Goal: Task Accomplishment & Management: Use online tool/utility

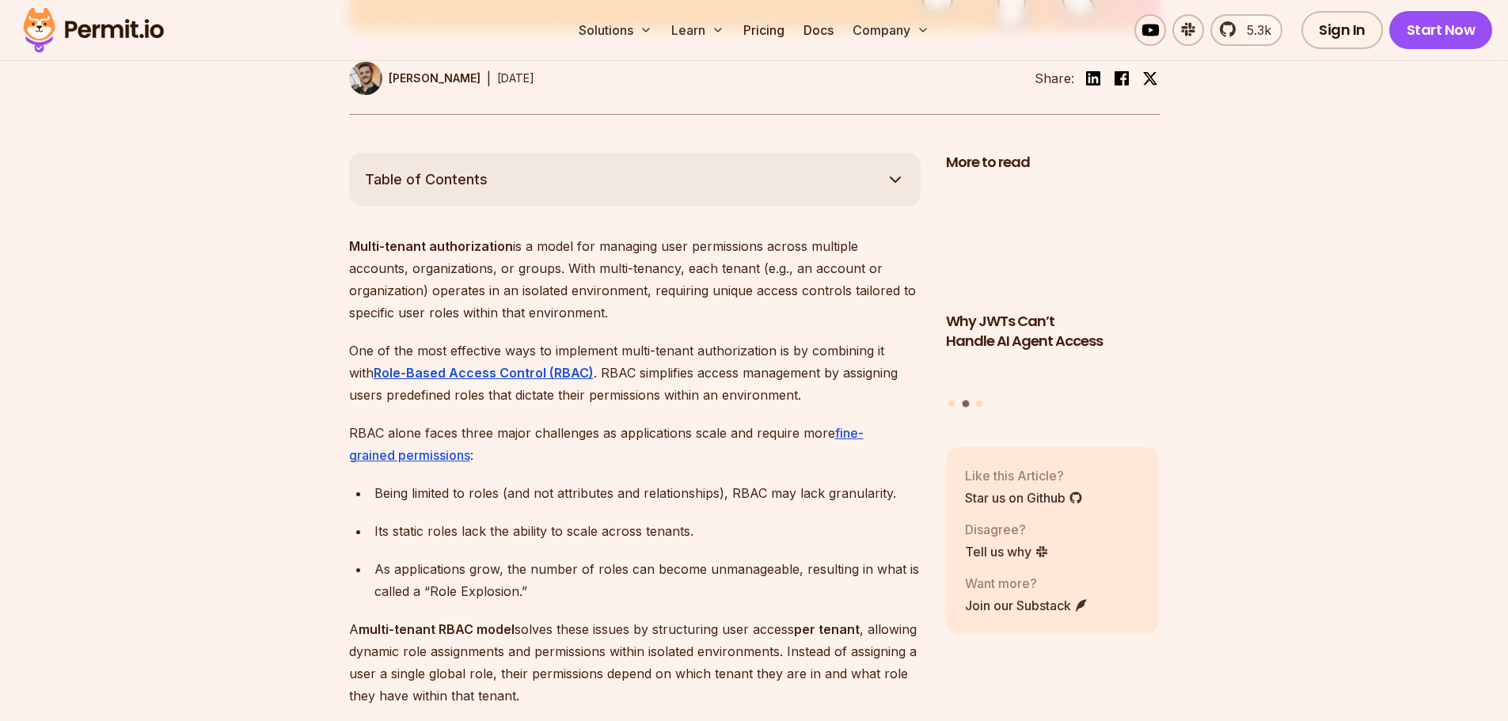
scroll to position [871, 0]
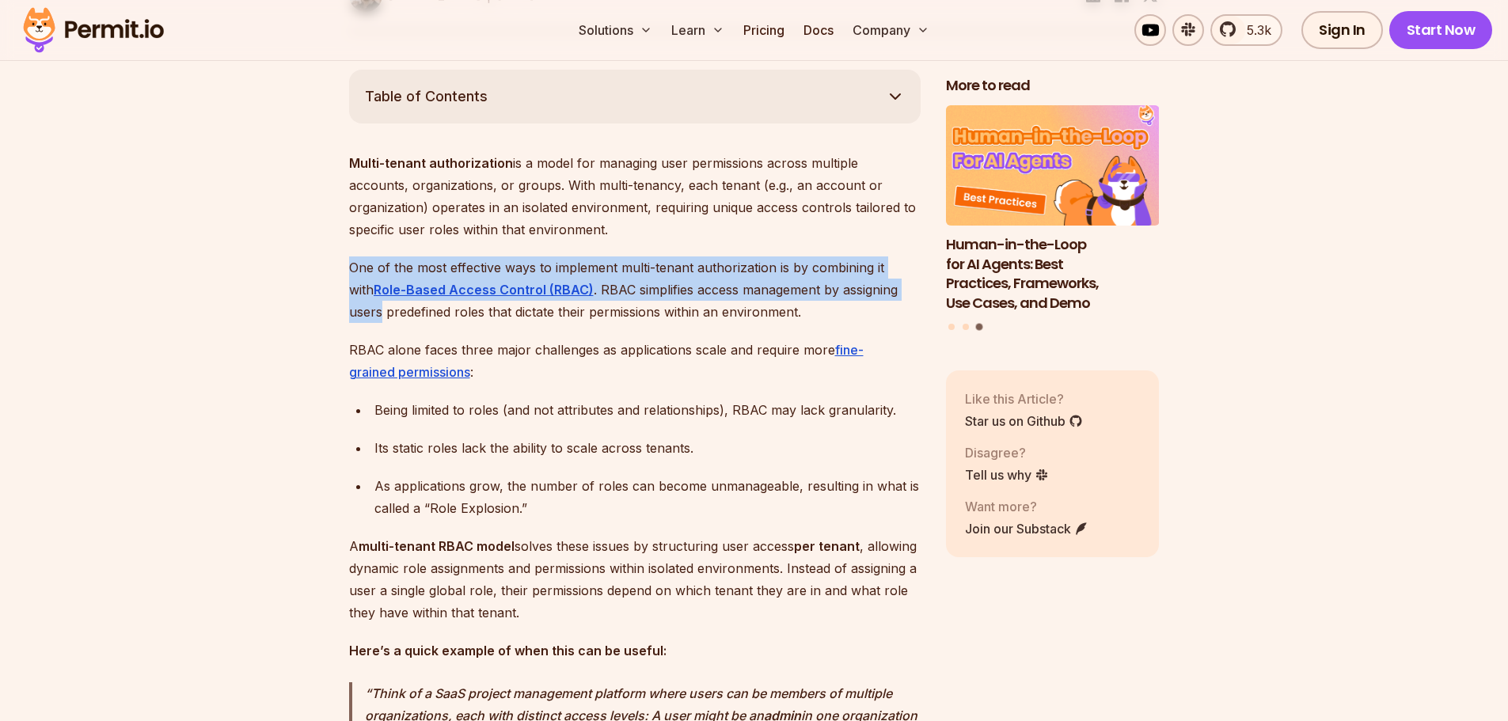
drag, startPoint x: 352, startPoint y: 278, endPoint x: 913, endPoint y: 309, distance: 562.2
click at [913, 309] on p "One of the most effective ways to implement multi-tenant authorization is by co…" at bounding box center [635, 290] width 572 height 67
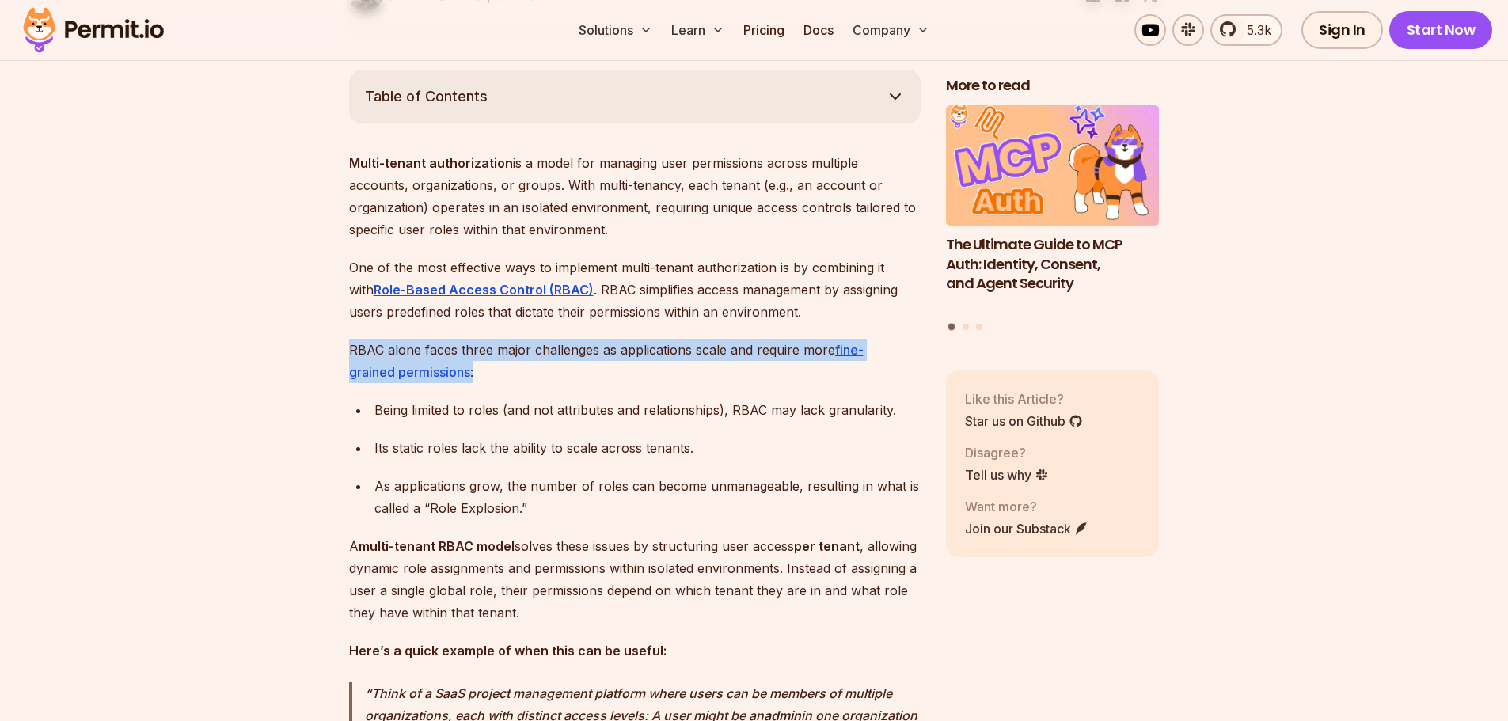
drag, startPoint x: 350, startPoint y: 364, endPoint x: 477, endPoint y: 385, distance: 128.4
click at [477, 383] on p "RBAC alone faces three major challenges as applications scale and require more …" at bounding box center [635, 361] width 572 height 44
click at [565, 383] on p "RBAC alone faces three major challenges as applications scale and require more …" at bounding box center [635, 361] width 572 height 44
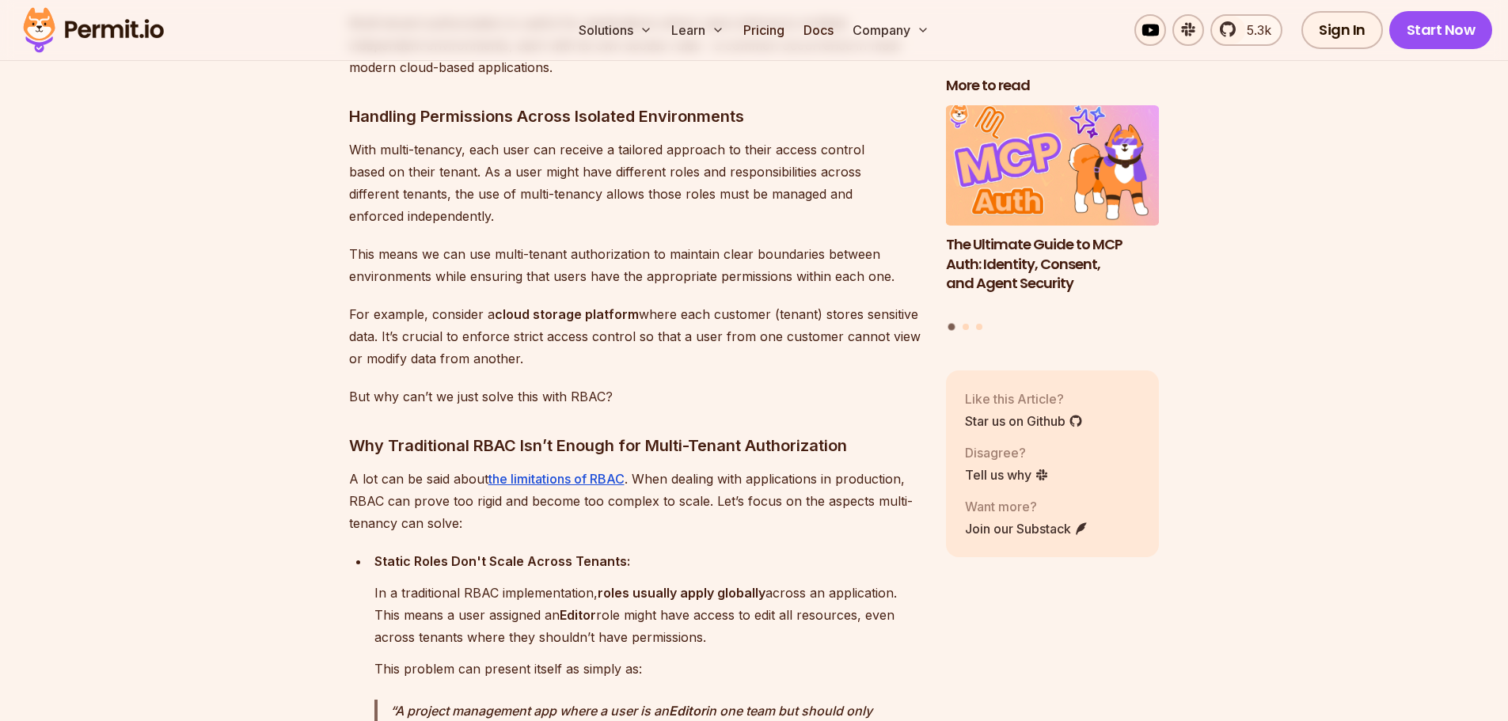
scroll to position [2217, 0]
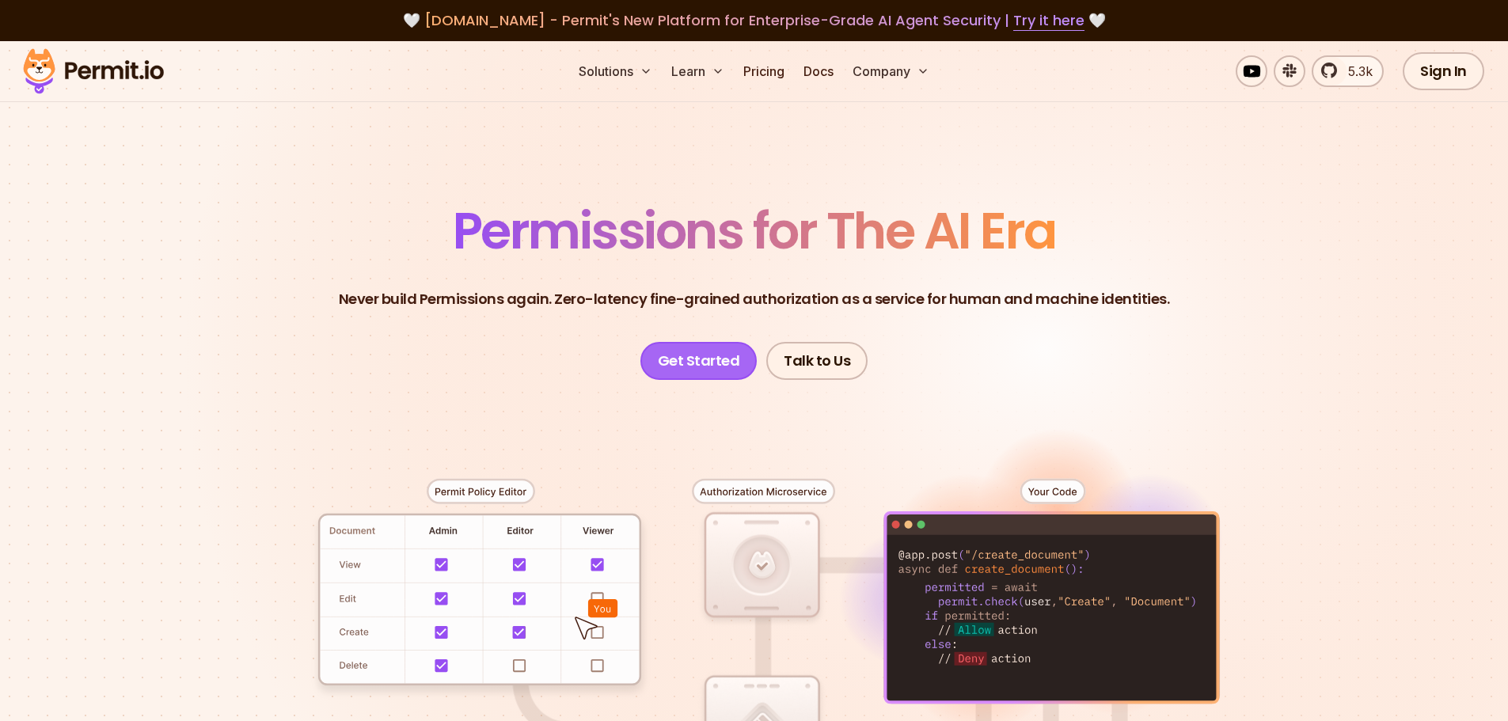
click at [721, 371] on link "Get Started" at bounding box center [699, 361] width 117 height 38
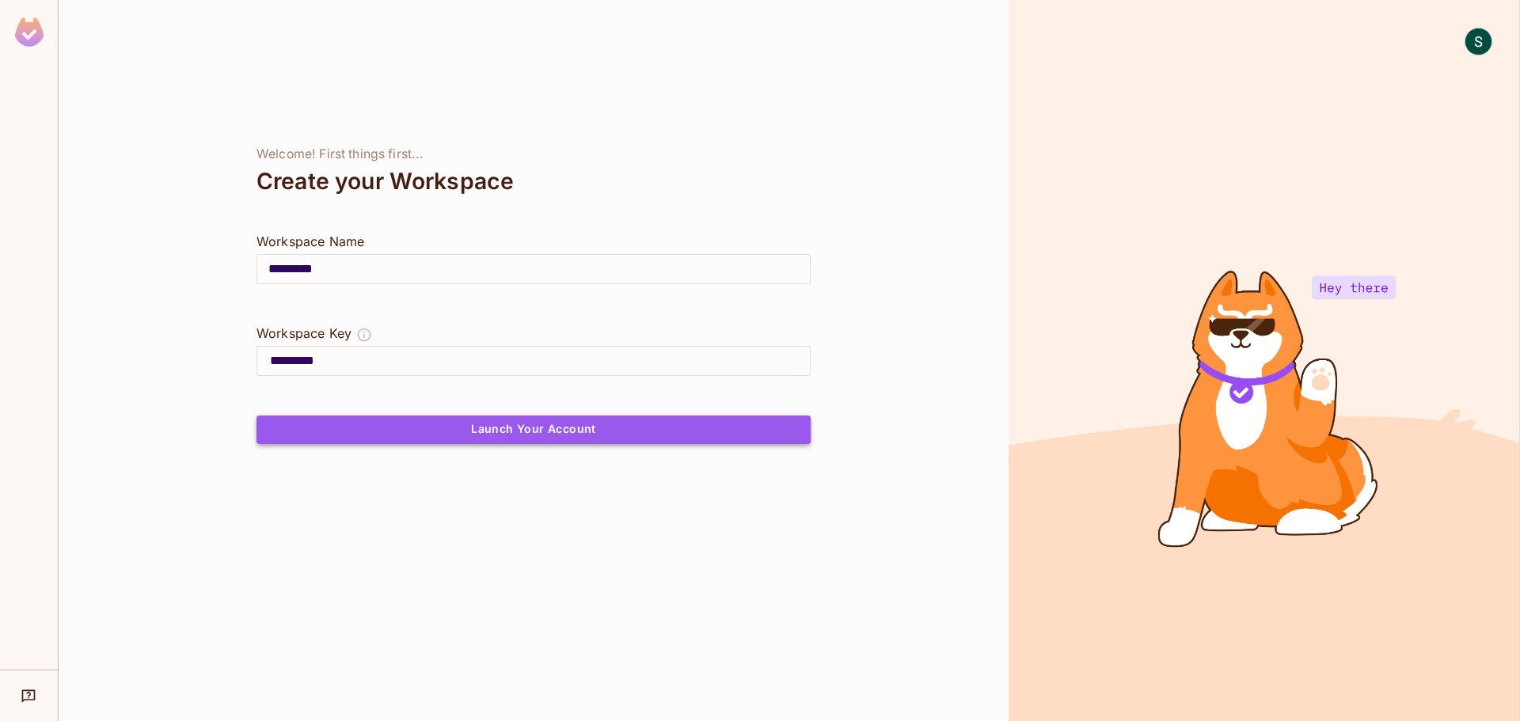
click at [651, 422] on button "Launch Your Account" at bounding box center [534, 430] width 554 height 29
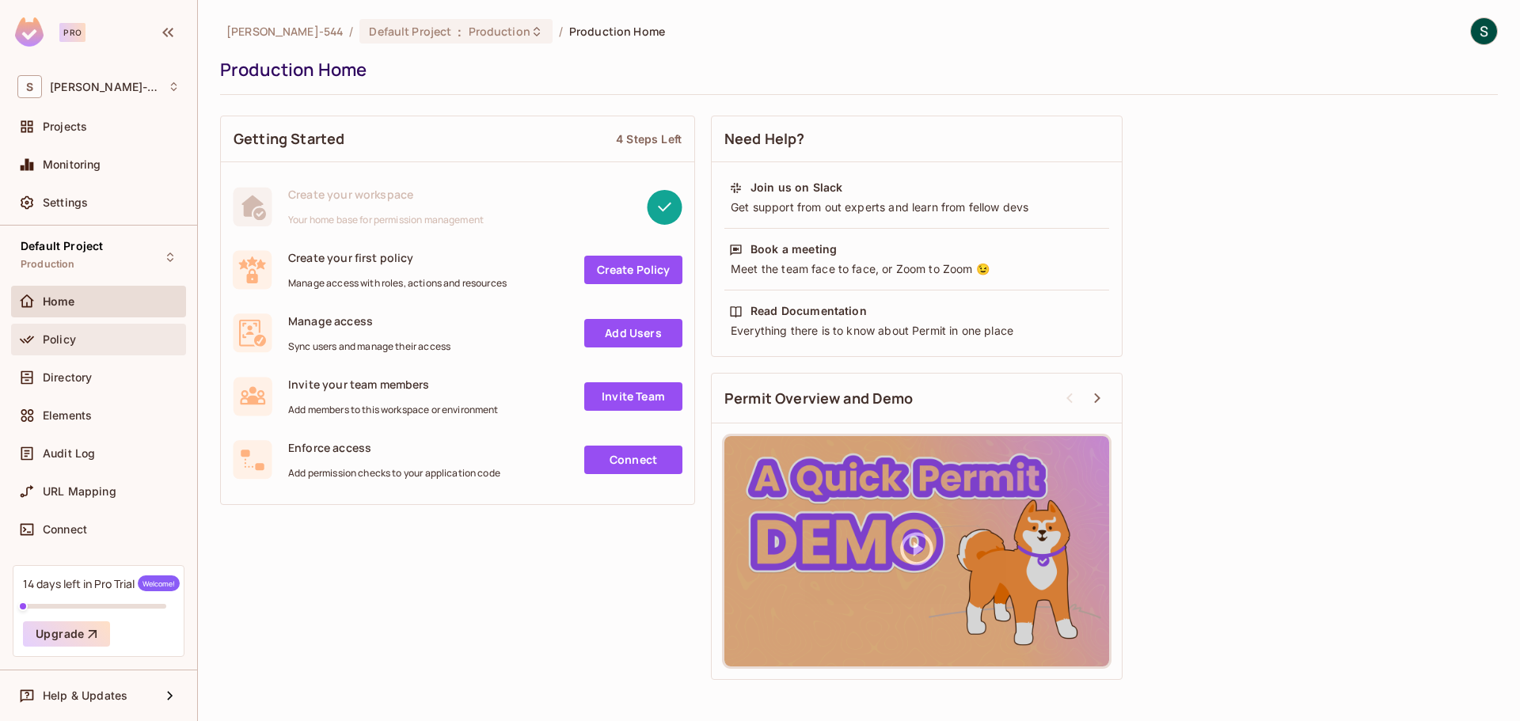
click at [135, 330] on div "Policy" at bounding box center [98, 339] width 162 height 19
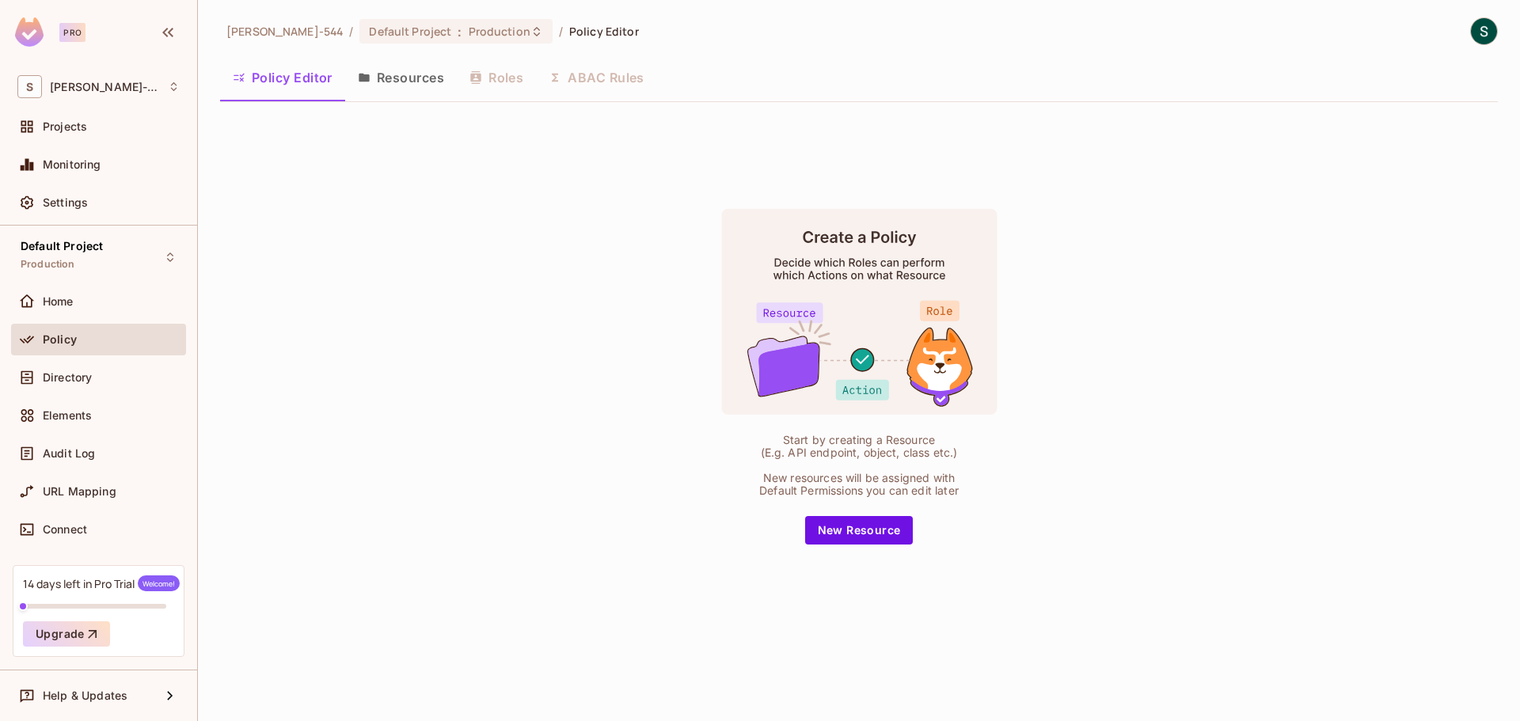
click at [407, 78] on button "Resources" at bounding box center [401, 78] width 112 height 40
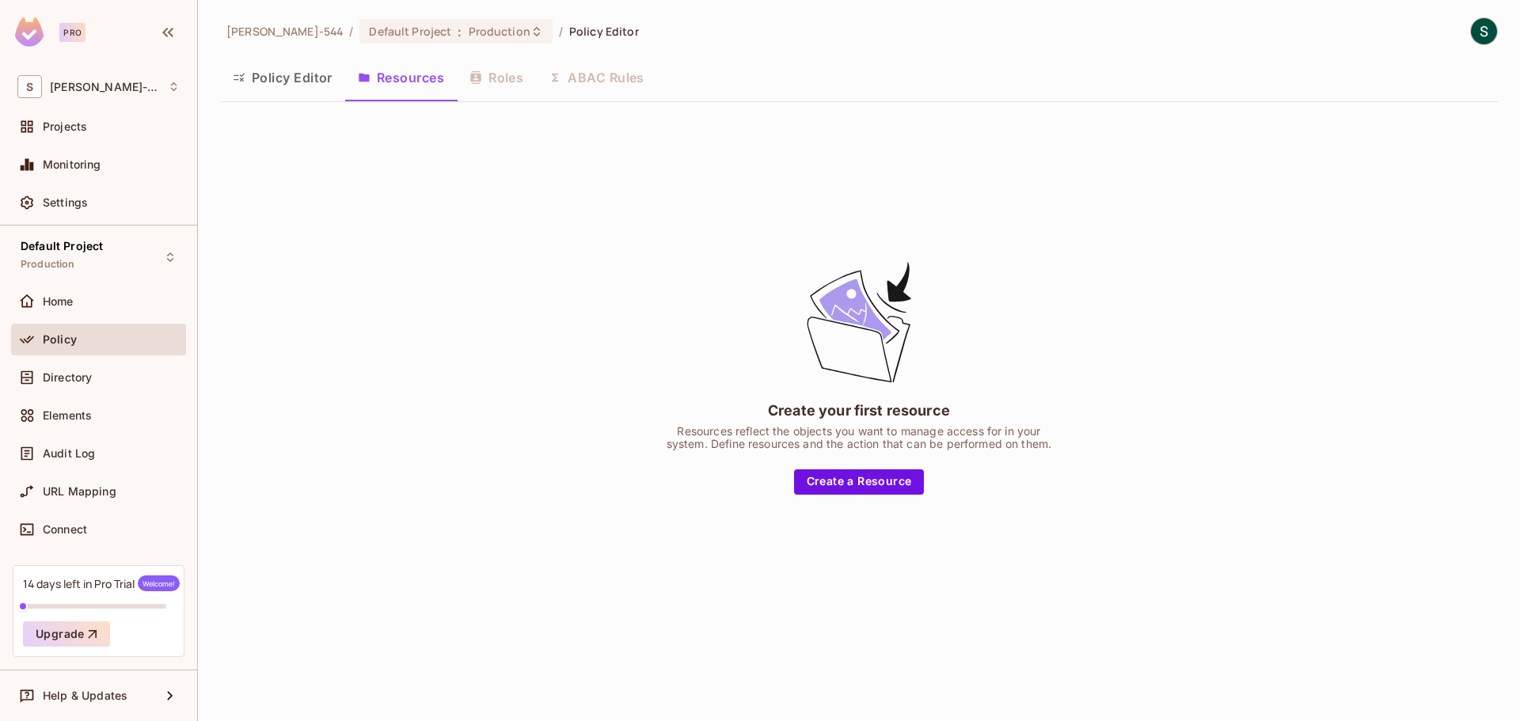
click at [331, 82] on button "Policy Editor" at bounding box center [282, 78] width 125 height 40
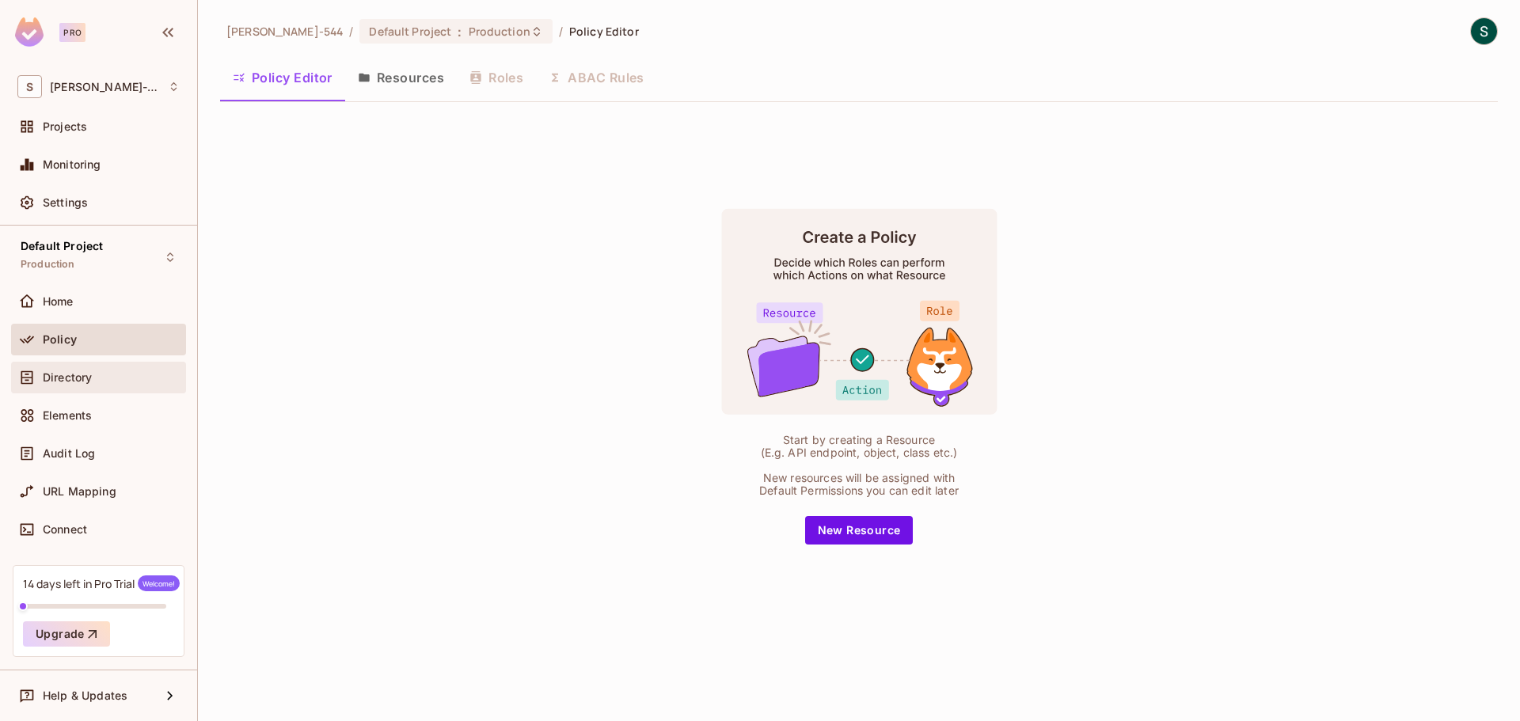
click at [120, 388] on div "Directory" at bounding box center [98, 378] width 175 height 32
